Goal: Task Accomplishment & Management: Manage account settings

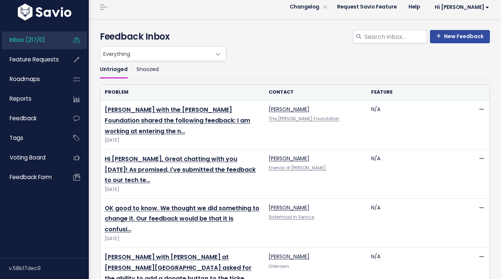
scroll to position [6, 0]
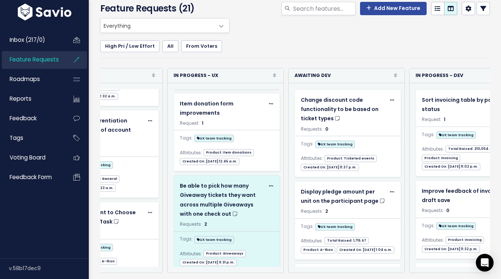
scroll to position [0, 299]
click at [236, 182] on div "Be able to pick how many Giveaway tickets they want across multiple Giveaways w…" at bounding box center [221, 199] width 85 height 37
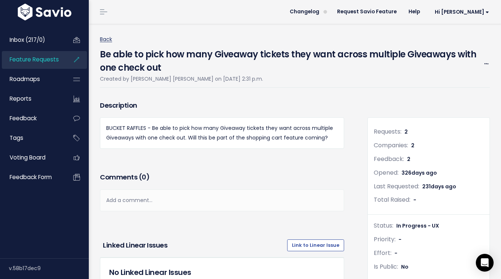
click at [104, 41] on link "Back" at bounding box center [106, 38] width 12 height 7
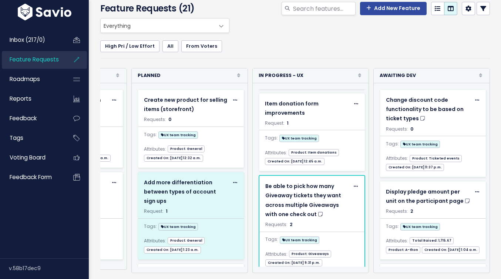
scroll to position [0, 218]
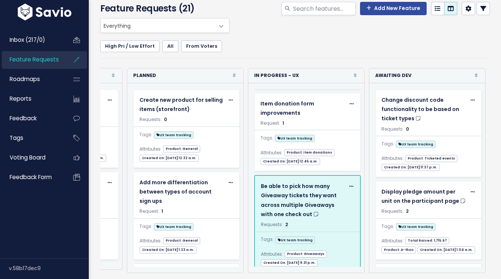
click at [348, 182] on span at bounding box center [351, 186] width 7 height 9
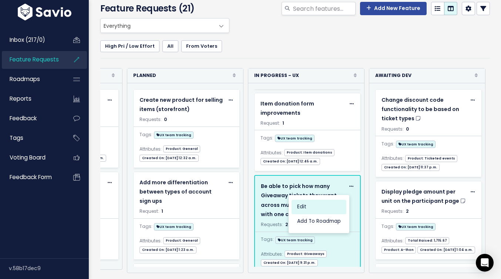
click at [319, 200] on link "Edit" at bounding box center [318, 207] width 55 height 14
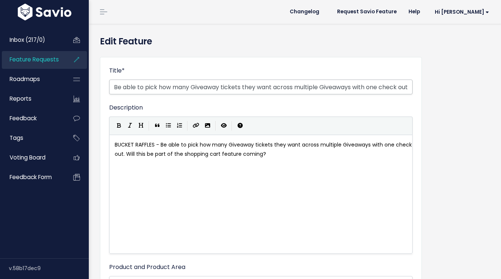
click at [233, 86] on input "Be able to pick how many Giveaway tickets they want across multiple Giveaways w…" at bounding box center [260, 87] width 303 height 15
click at [188, 81] on input "Be able to pick how many Giveaway tickets they want across multiple Giveaways w…" at bounding box center [260, 87] width 303 height 15
click at [188, 89] on input "Be able to pick how many Giveaway tickets they want across multiple Giveaways w…" at bounding box center [260, 87] width 303 height 15
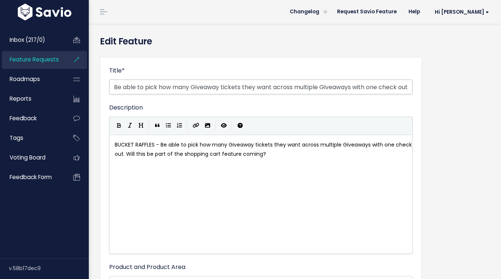
click at [188, 89] on input "Be able to pick how many Giveaway tickets they want across multiple Giveaways w…" at bounding box center [260, 87] width 303 height 15
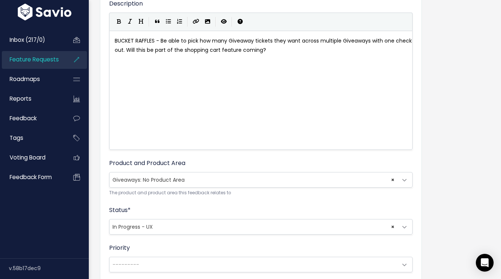
scroll to position [107, 0]
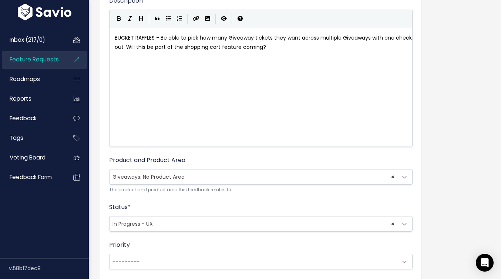
type input "Bucket raffles giveaways"
type textarea "Will this be part of the shopping cart feature coming?"
drag, startPoint x: 287, startPoint y: 50, endPoint x: 149, endPoint y: 50, distance: 137.2
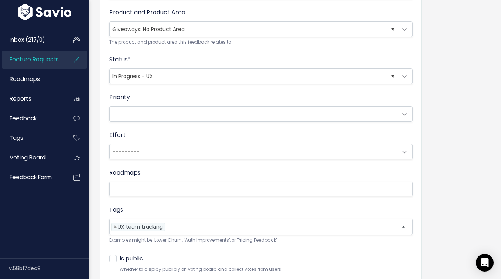
scroll to position [314, 0]
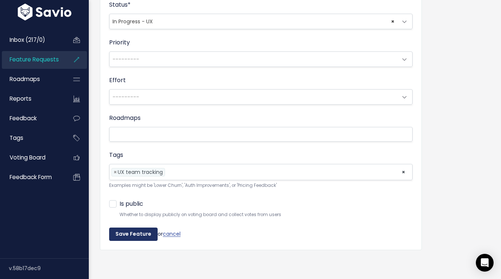
click at [133, 227] on input "Save Feature" at bounding box center [133, 233] width 48 height 13
